Goal: Check status: Check status

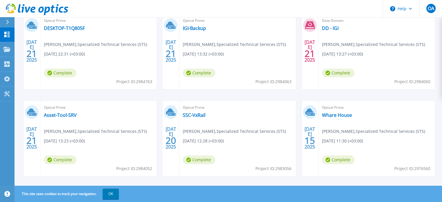
scroll to position [116, 0]
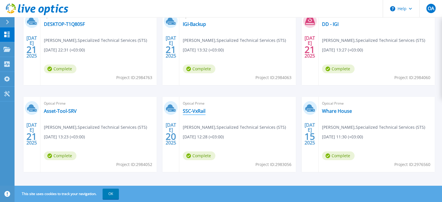
click at [192, 112] on link "SSC-VxRail" at bounding box center [194, 111] width 23 height 6
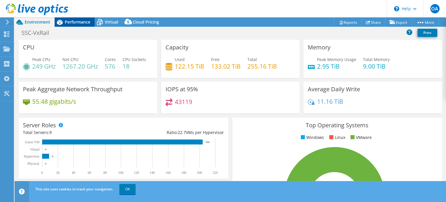
click at [78, 20] on span "Performance" at bounding box center [78, 22] width 26 height 6
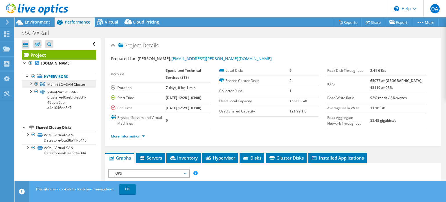
click at [59, 85] on span "Main-SSC-vSAN Cluster" at bounding box center [66, 84] width 38 height 5
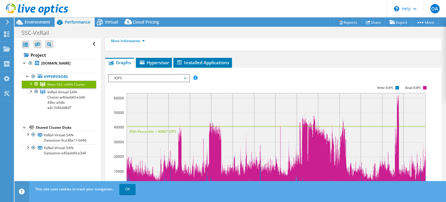
scroll to position [87, 0]
